Goal: Check status: Check status

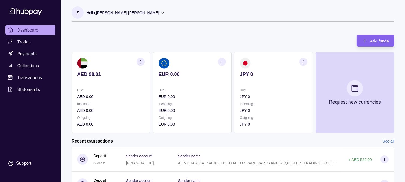
scroll to position [10, 0]
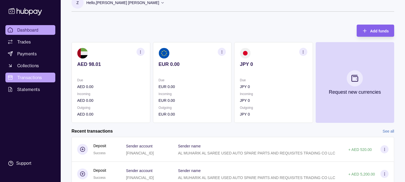
click at [42, 77] on span "Transactions" at bounding box center [29, 77] width 25 height 6
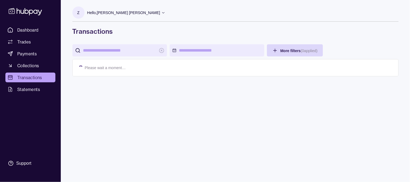
click at [217, 45] on html "Dashboard Trades Payments Collections Transactions Statements Support Z Hello, …" at bounding box center [205, 91] width 410 height 182
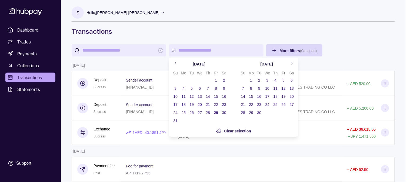
click at [176, 64] on icon "Go to previous month" at bounding box center [175, 63] width 4 height 4
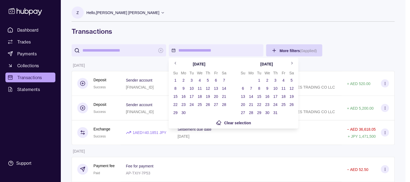
click at [176, 64] on icon "Go to previous month" at bounding box center [175, 63] width 4 height 4
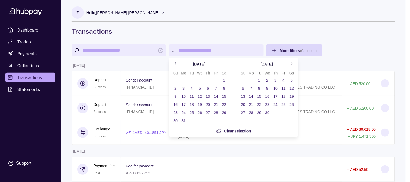
click at [176, 64] on icon "Go to previous month" at bounding box center [175, 63] width 4 height 4
click at [174, 62] on icon "Go to previous month" at bounding box center [175, 63] width 4 height 4
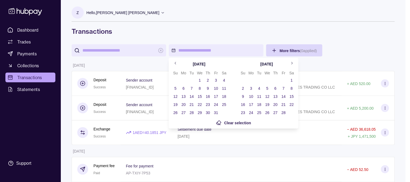
click at [174, 62] on icon "Go to previous month" at bounding box center [175, 63] width 4 height 4
click at [216, 79] on button "1" at bounding box center [216, 80] width 8 height 8
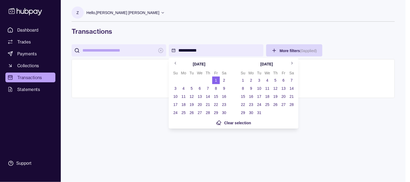
click at [226, 113] on button "30" at bounding box center [224, 113] width 8 height 8
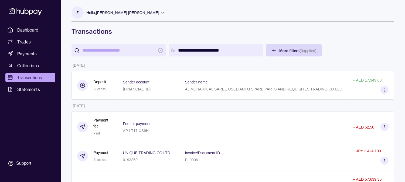
click at [140, 12] on p "Hello, [PERSON_NAME] [PERSON_NAME]" at bounding box center [122, 13] width 73 height 6
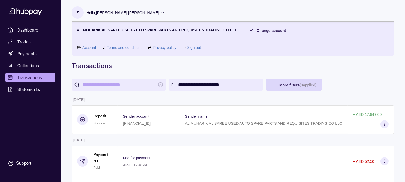
click at [186, 49] on section "Sign out" at bounding box center [191, 48] width 19 height 6
click at [192, 46] on link "Sign out" at bounding box center [194, 48] width 14 height 6
